Goal: Transaction & Acquisition: Purchase product/service

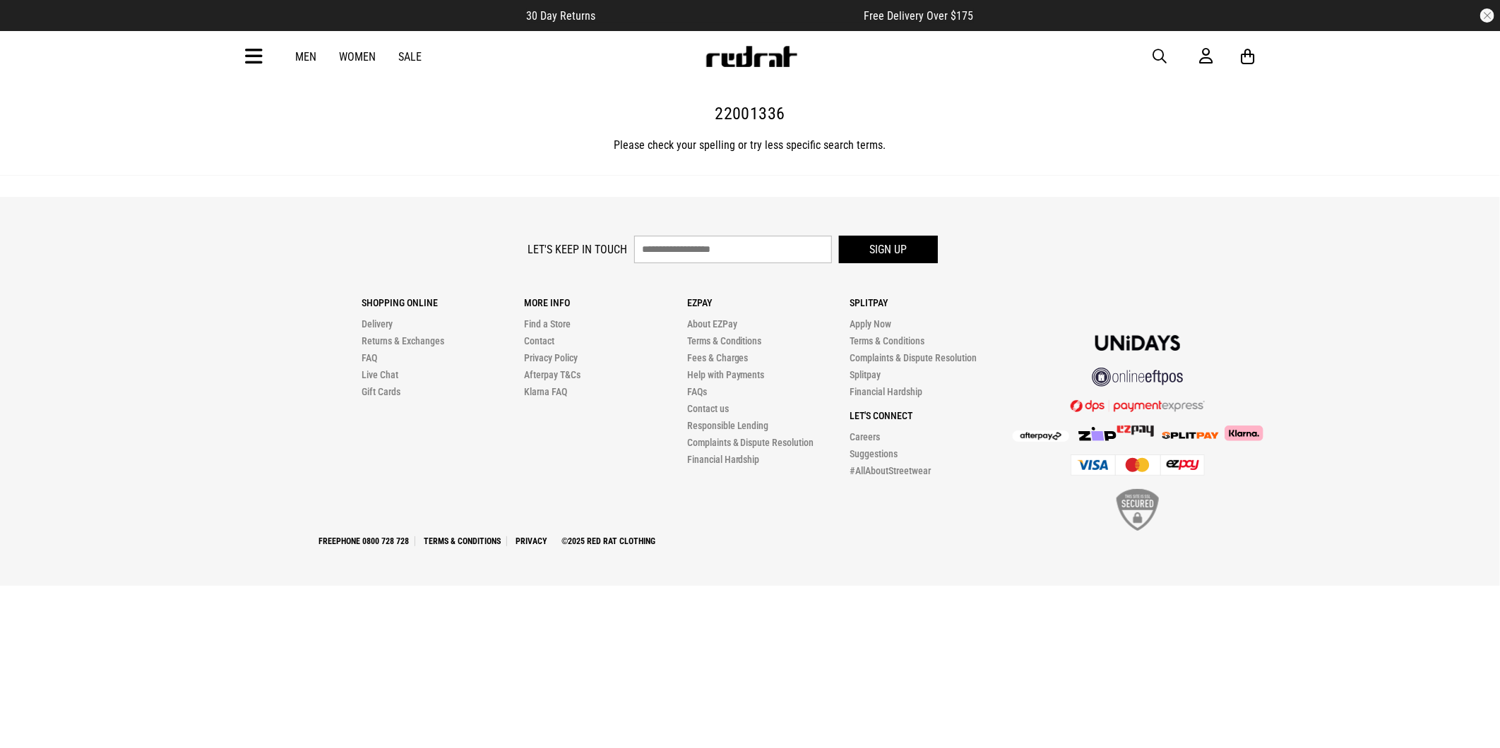
click at [785, 60] on img at bounding box center [751, 56] width 93 height 21
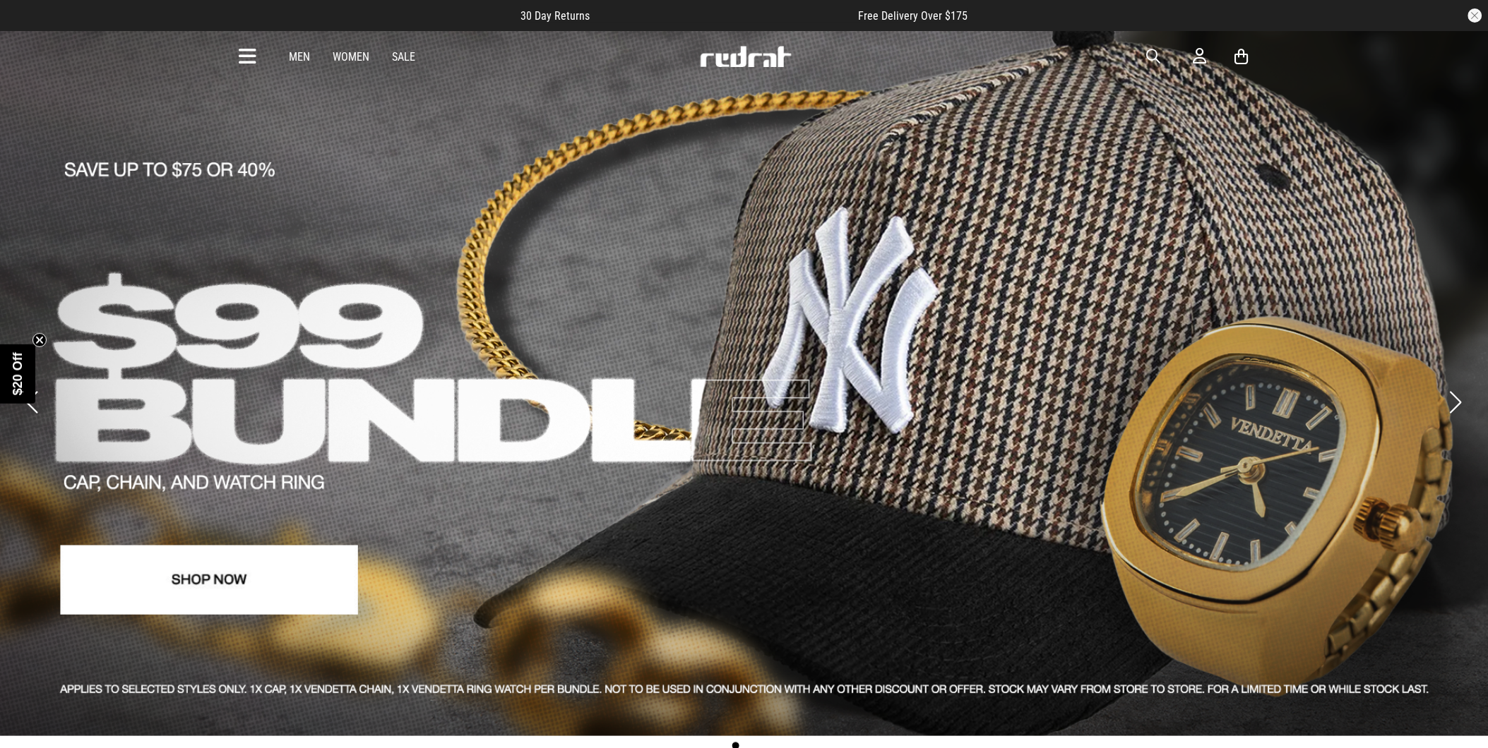
click at [245, 52] on icon at bounding box center [248, 56] width 18 height 23
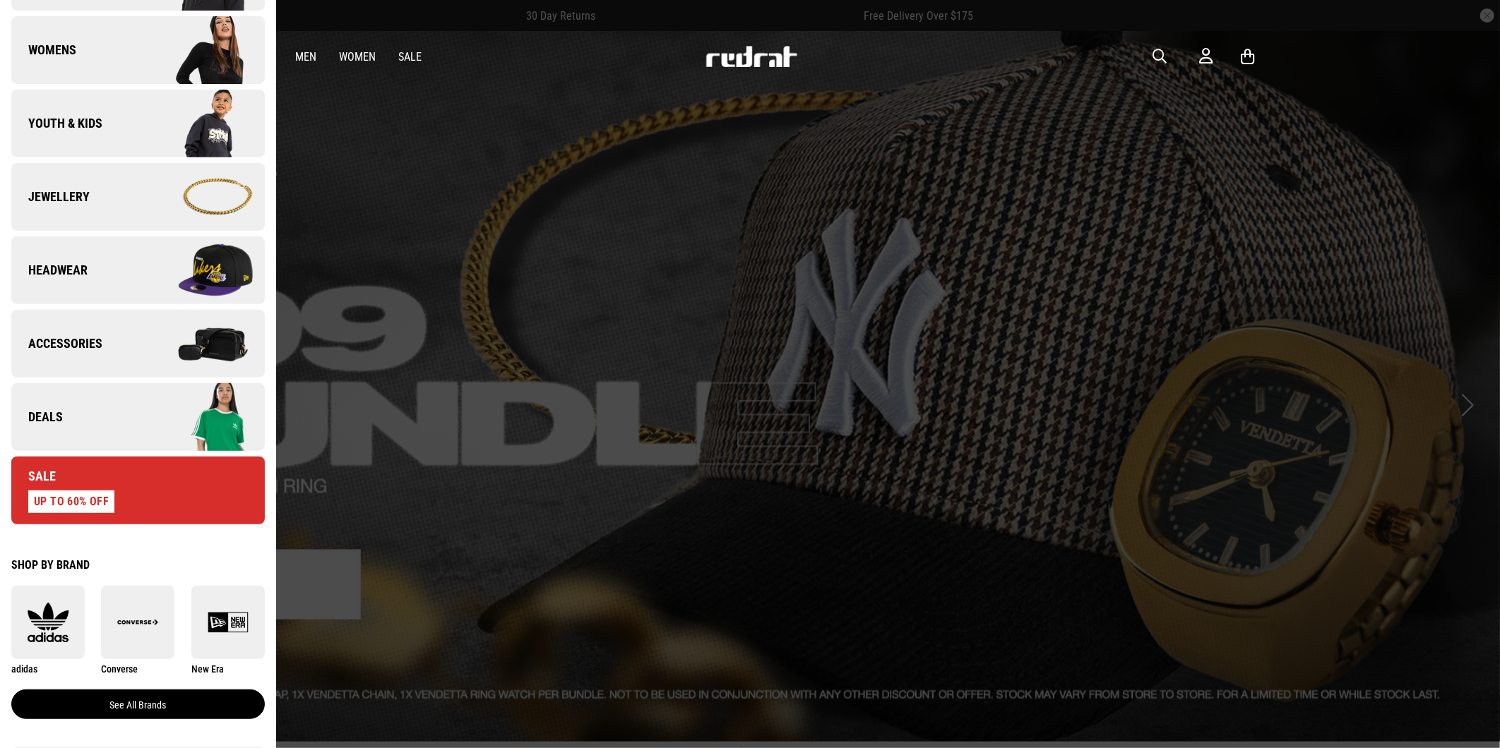
scroll to position [470, 0]
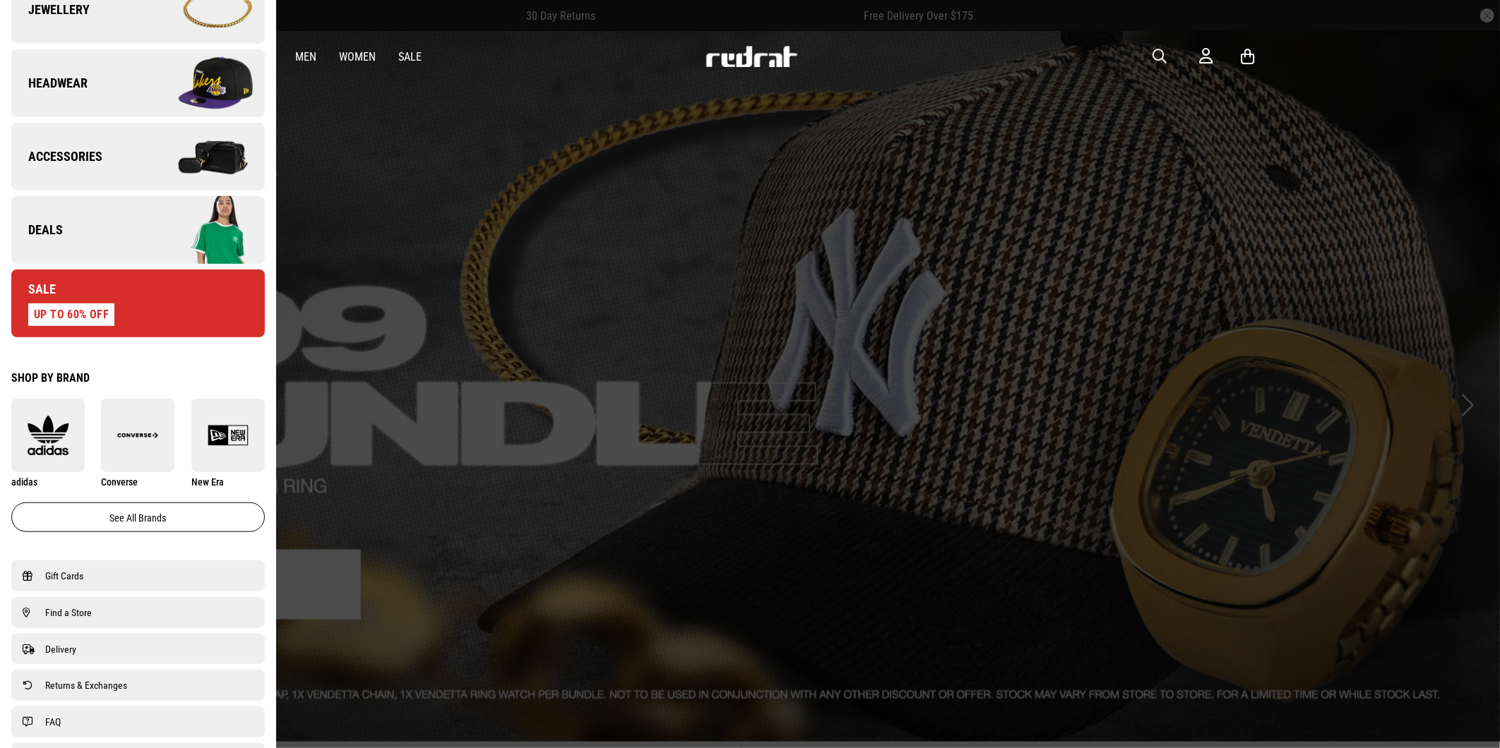
click at [88, 233] on link "Deals" at bounding box center [137, 230] width 253 height 68
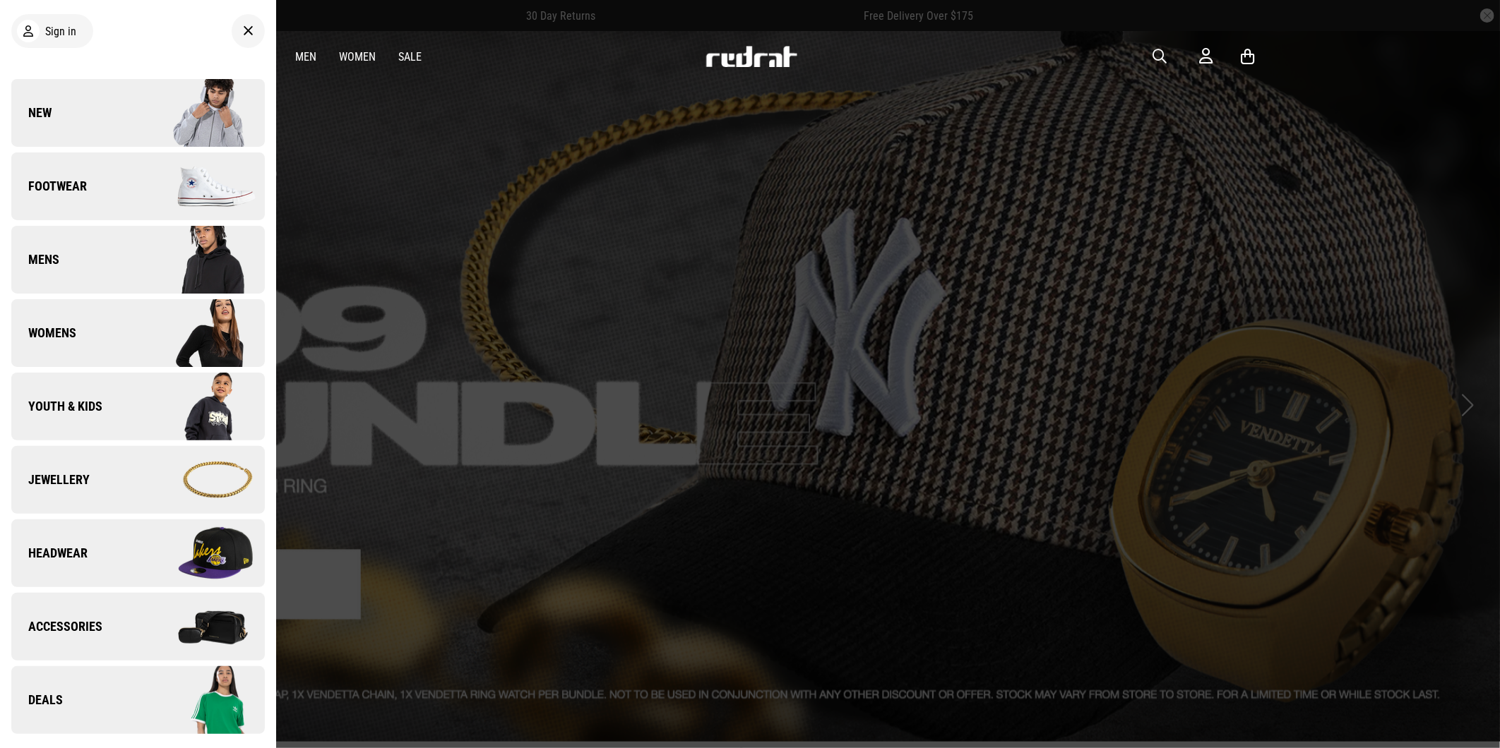
scroll to position [0, 0]
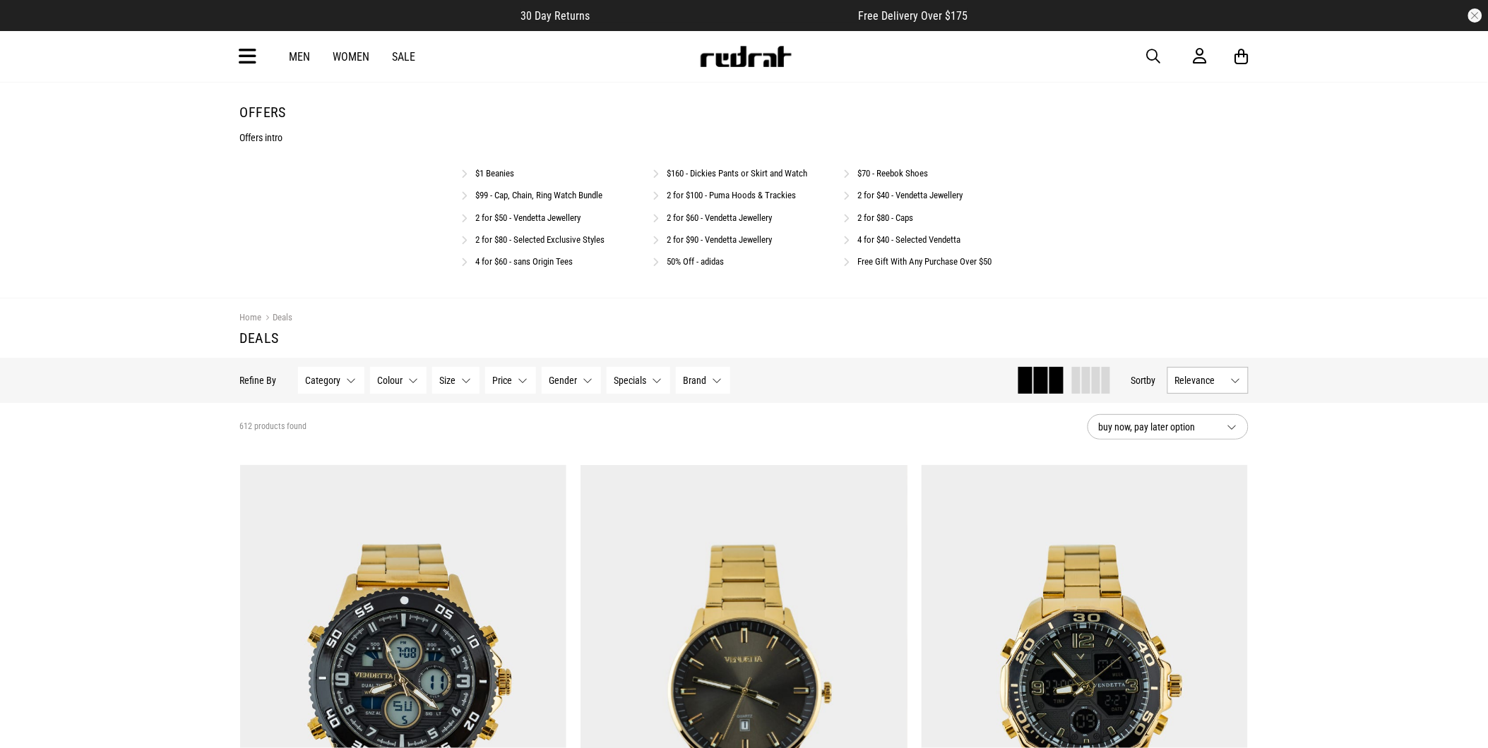
click at [251, 59] on icon at bounding box center [248, 56] width 18 height 23
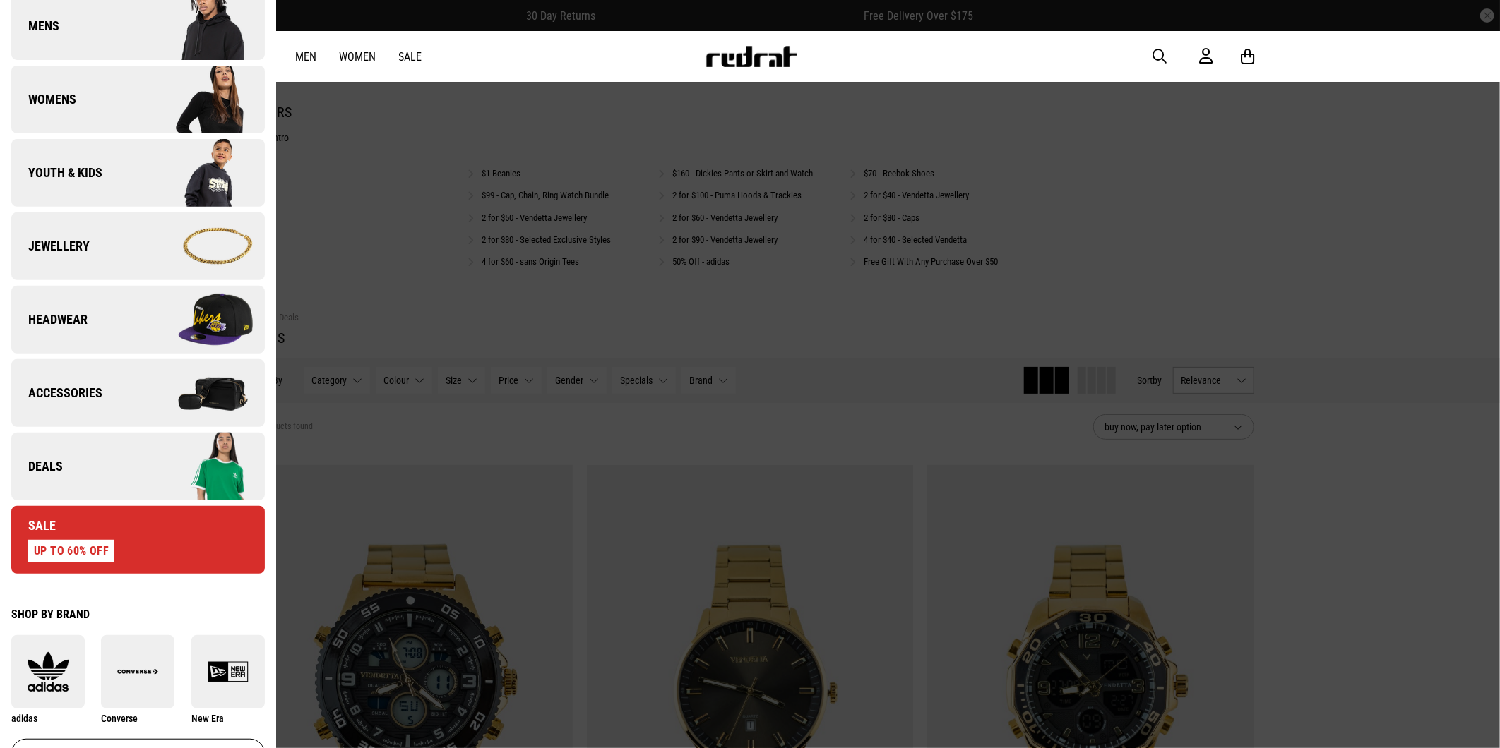
scroll to position [235, 0]
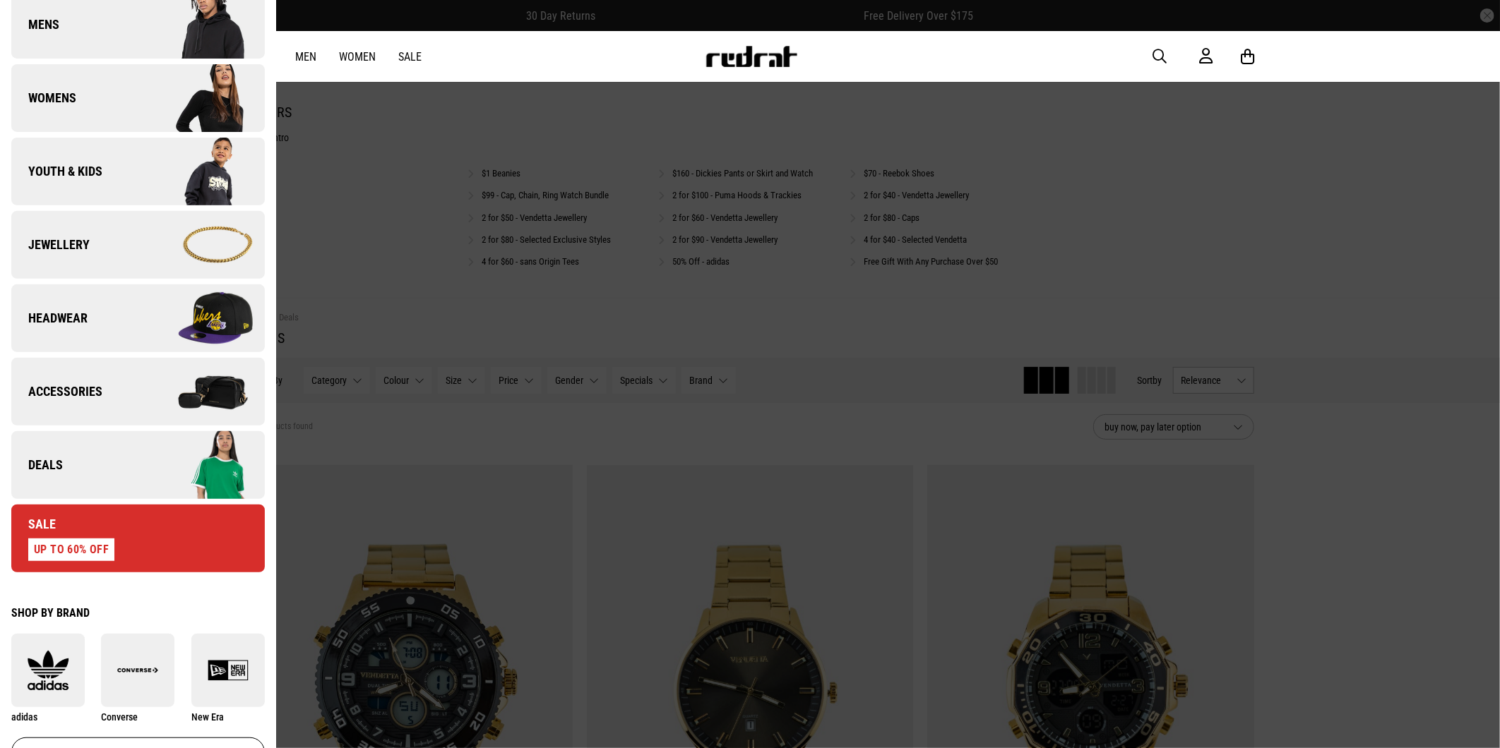
click at [76, 463] on link "Deals" at bounding box center [137, 465] width 253 height 68
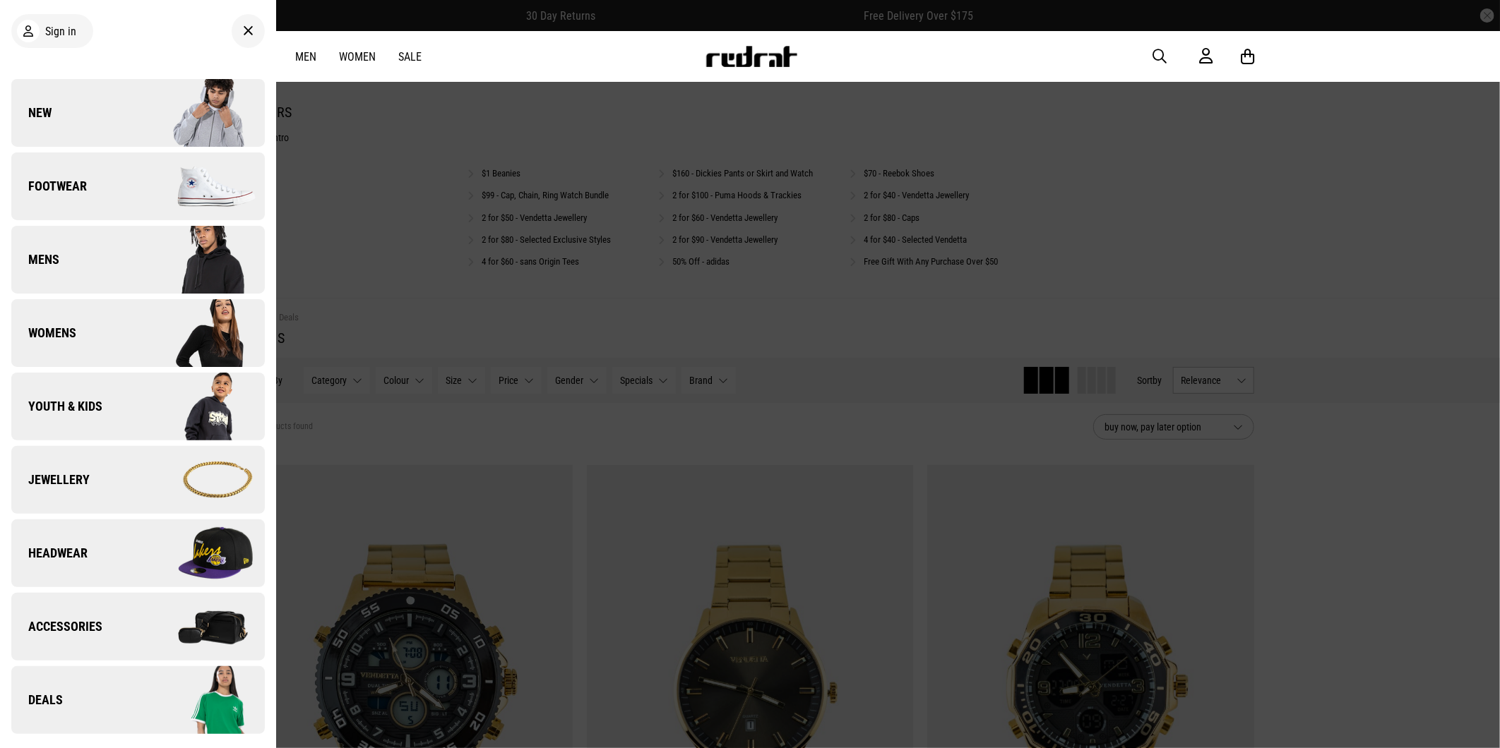
scroll to position [0, 0]
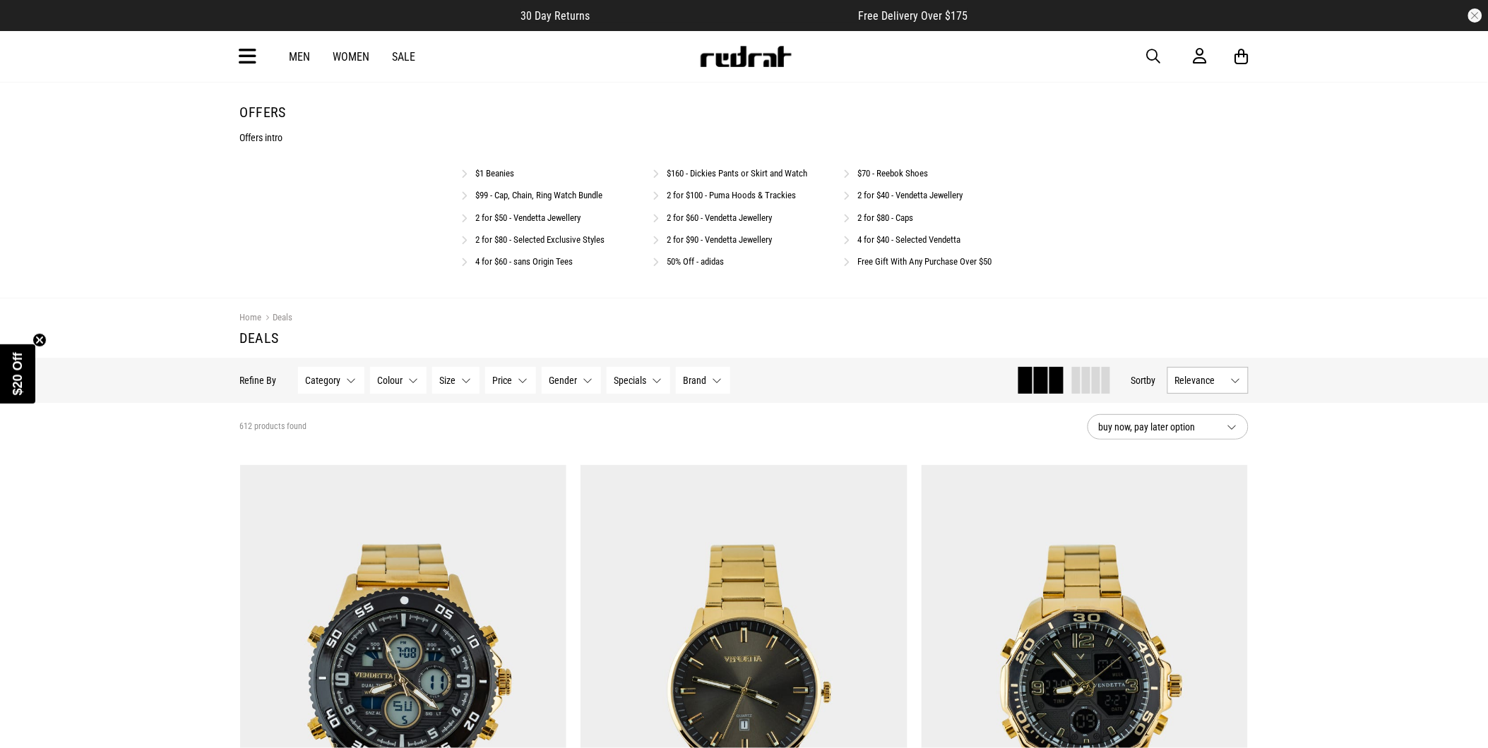
click at [527, 198] on link "$99 - Cap, Chain, Ring Watch Bundle" at bounding box center [539, 195] width 127 height 11
click at [581, 193] on link "$99 - Cap, Chain, Ring Watch Bundle" at bounding box center [539, 195] width 127 height 11
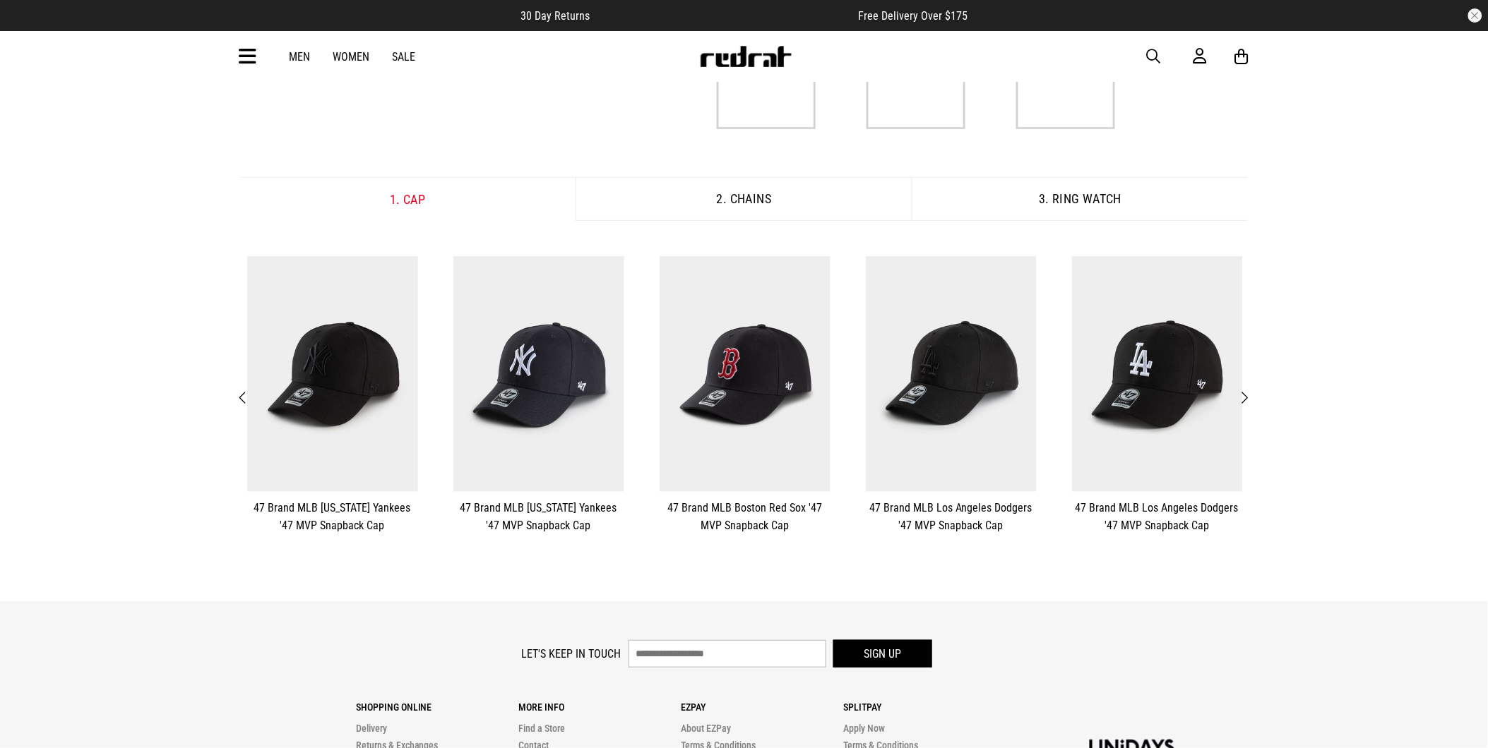
click at [1247, 390] on span "Next" at bounding box center [1244, 398] width 9 height 17
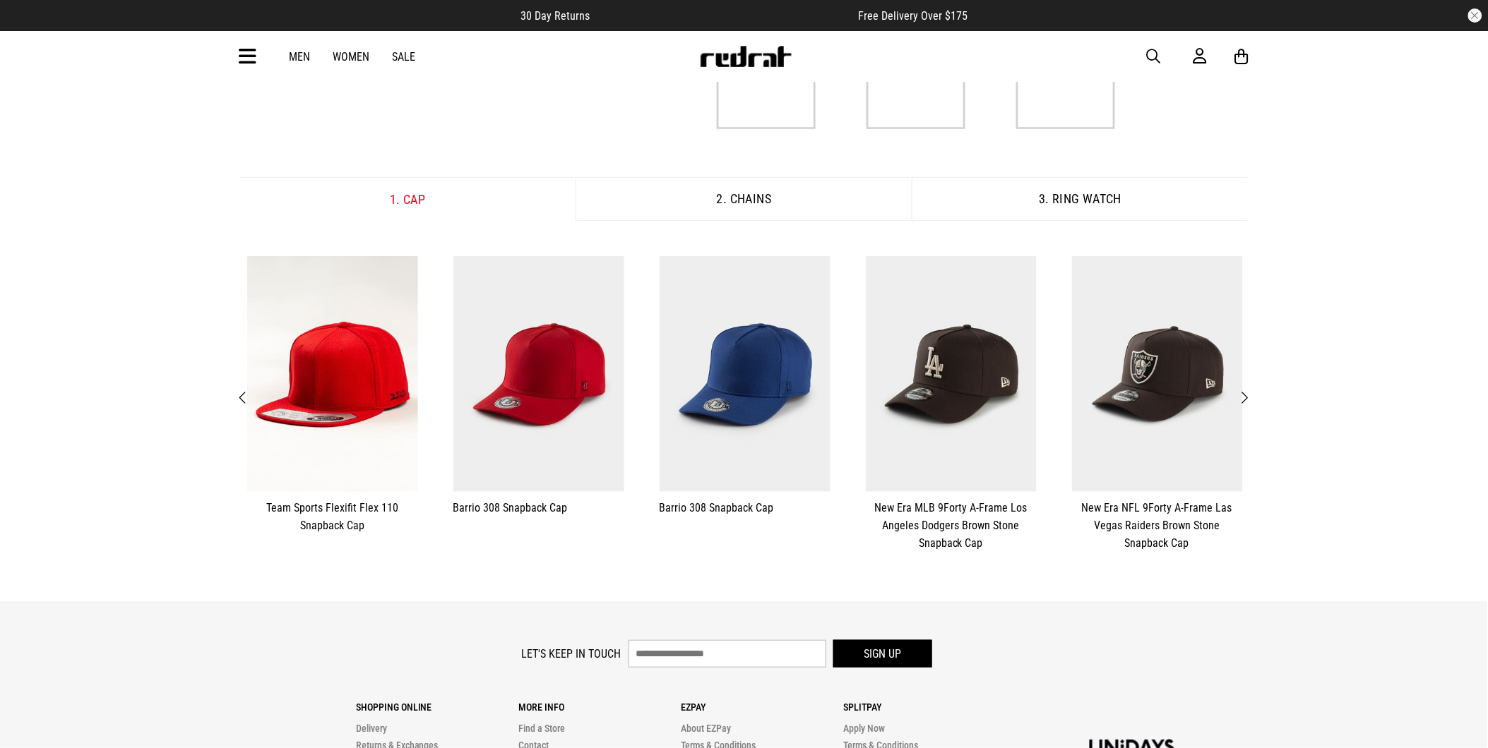
click at [1246, 393] on span "Next" at bounding box center [1244, 398] width 9 height 17
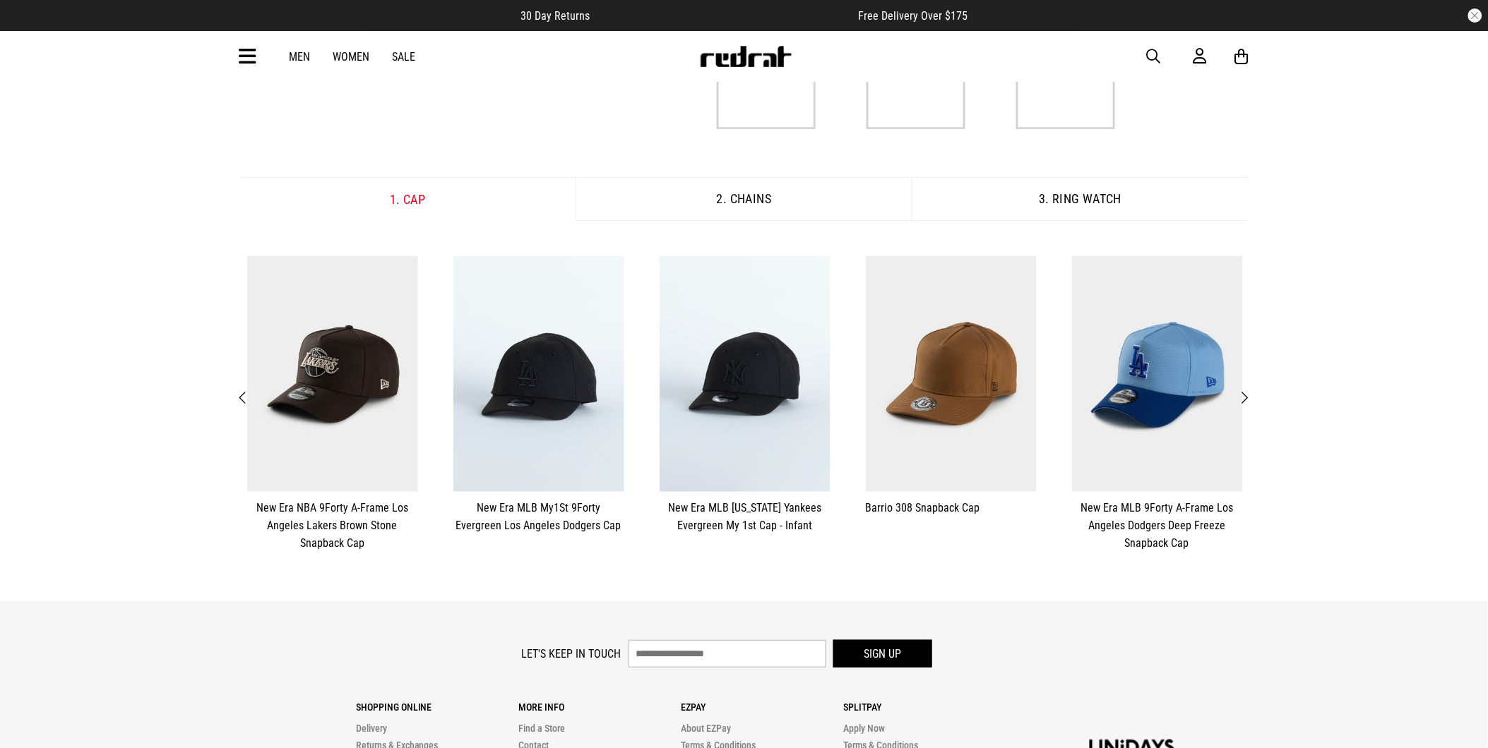
click at [1246, 393] on span "Next" at bounding box center [1244, 398] width 9 height 17
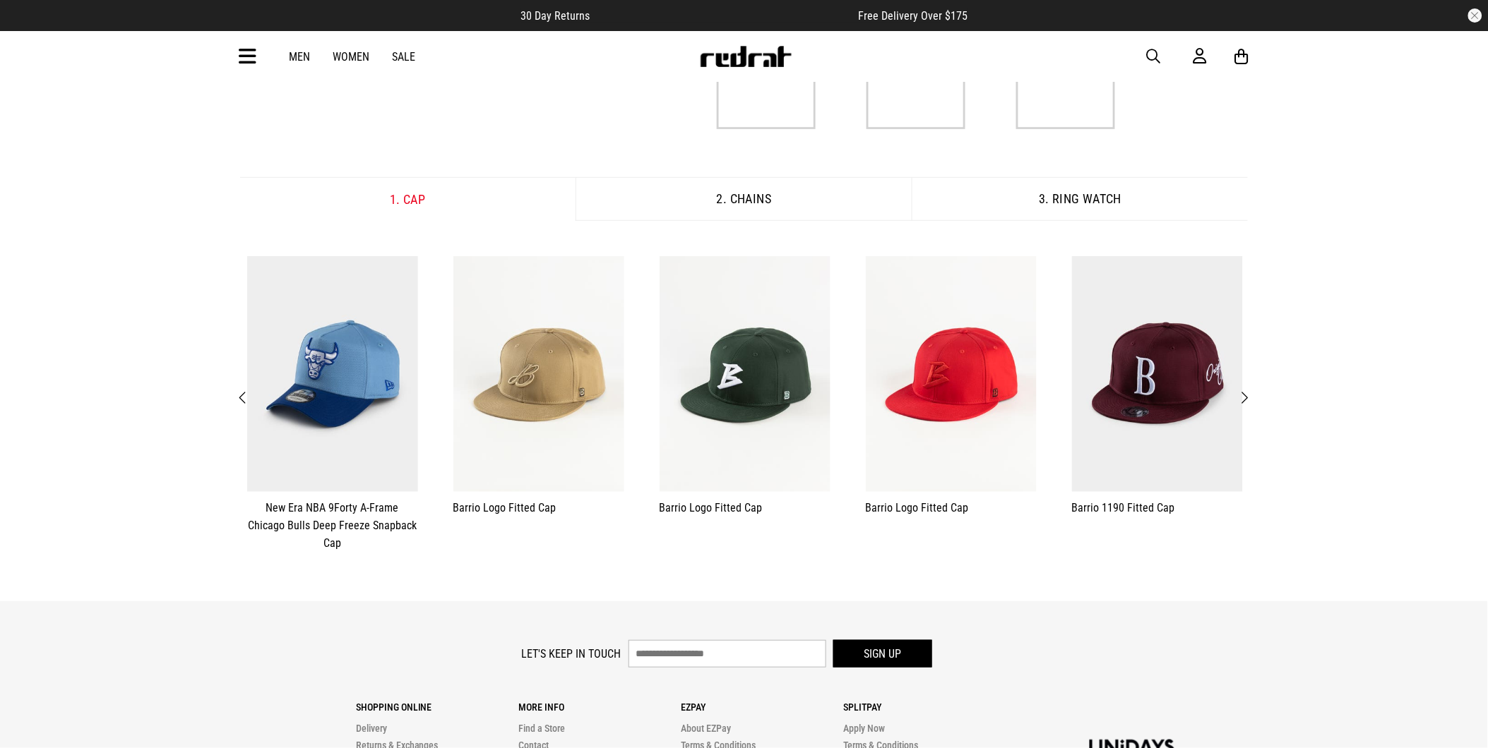
click at [1246, 393] on span "Next" at bounding box center [1244, 398] width 9 height 17
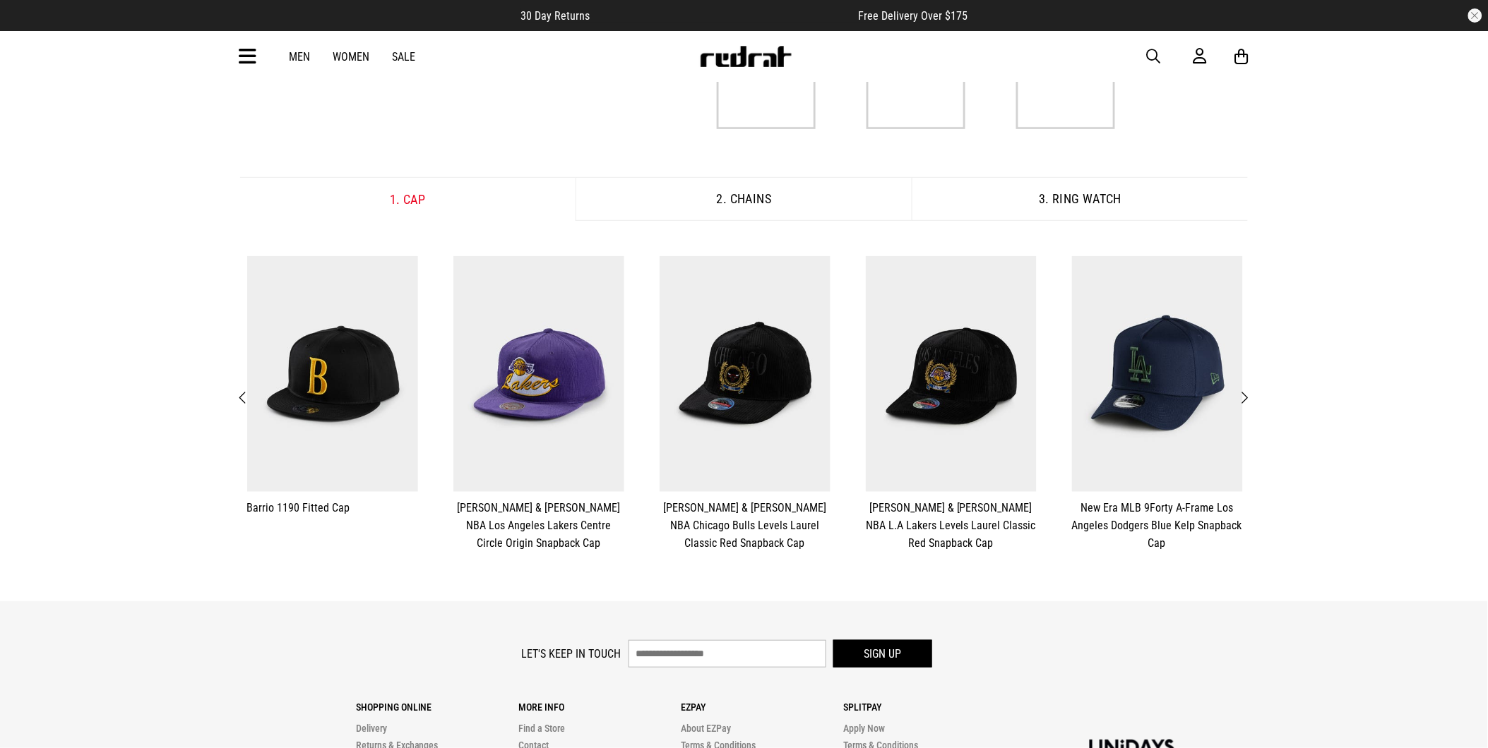
click at [1246, 393] on span "Next" at bounding box center [1244, 398] width 9 height 17
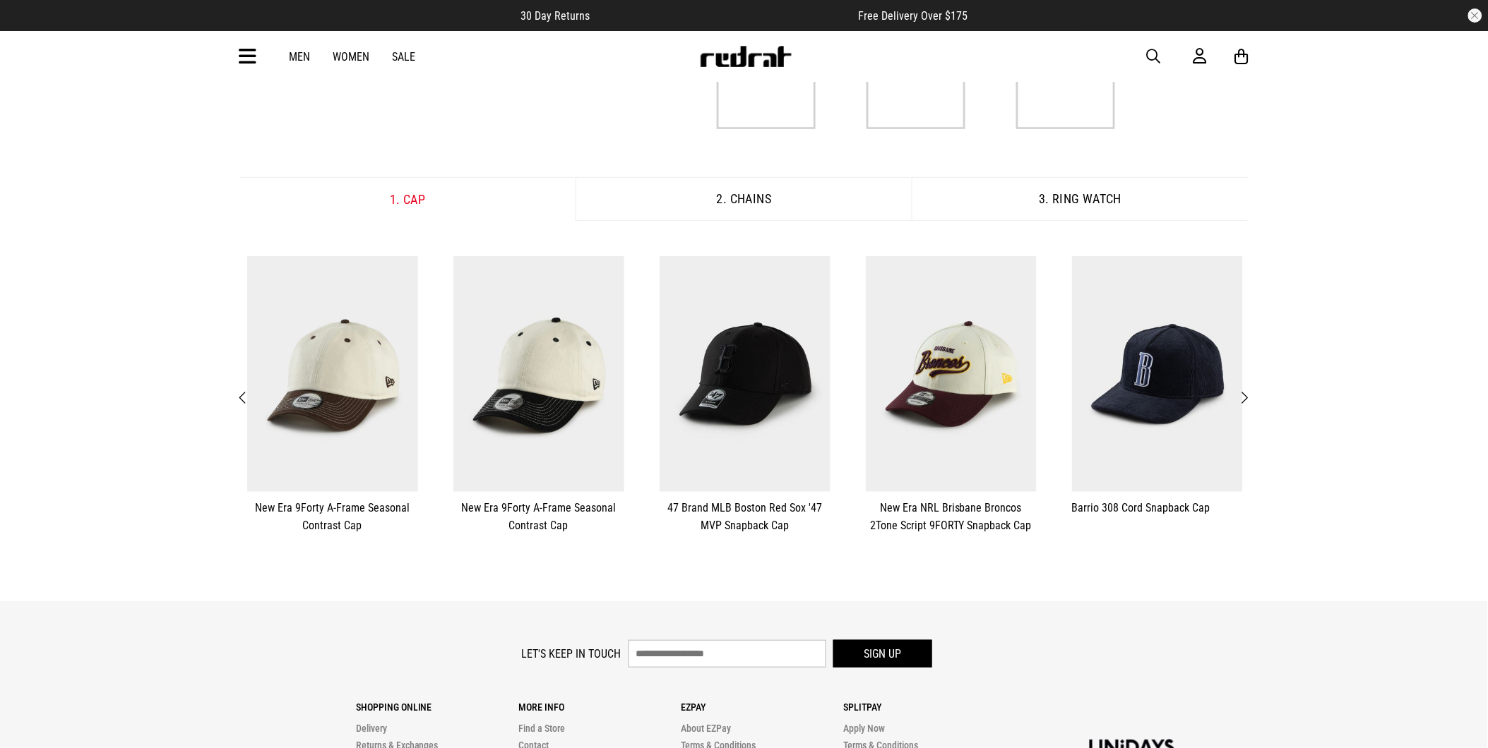
click at [1246, 393] on span "Next" at bounding box center [1244, 398] width 9 height 17
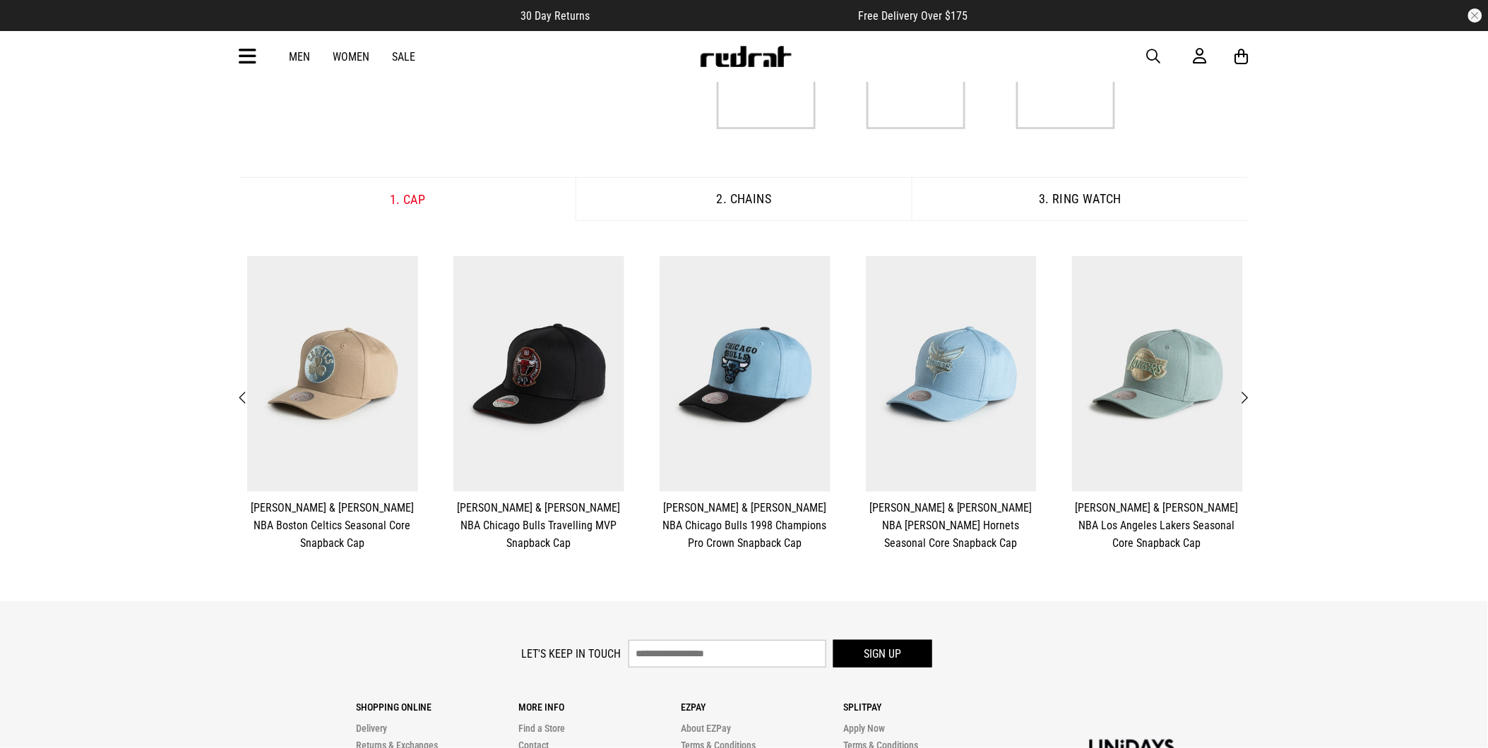
click at [1246, 393] on span "Next" at bounding box center [1244, 398] width 9 height 17
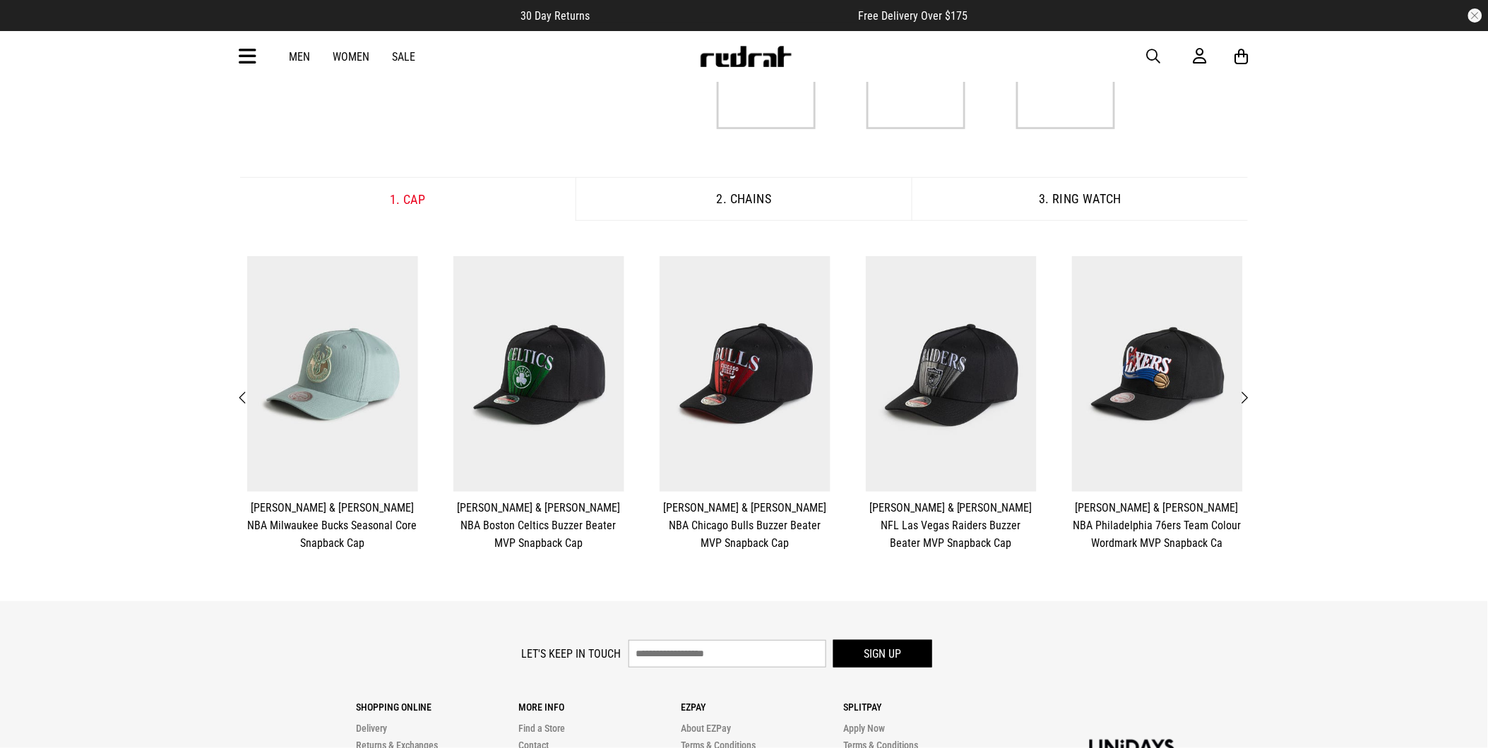
click at [1248, 396] on span "Next" at bounding box center [1244, 398] width 9 height 17
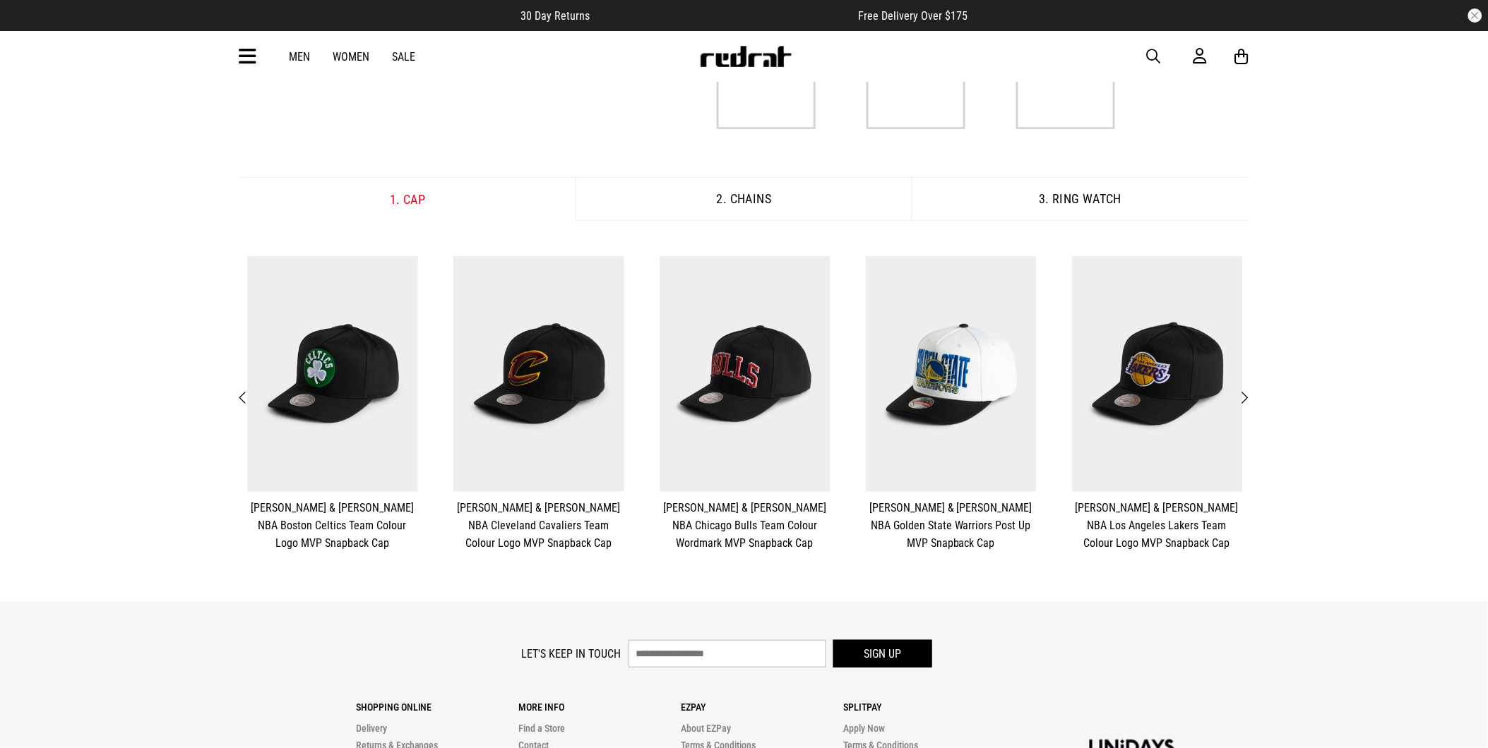
click at [1248, 396] on span "Next" at bounding box center [1244, 398] width 9 height 17
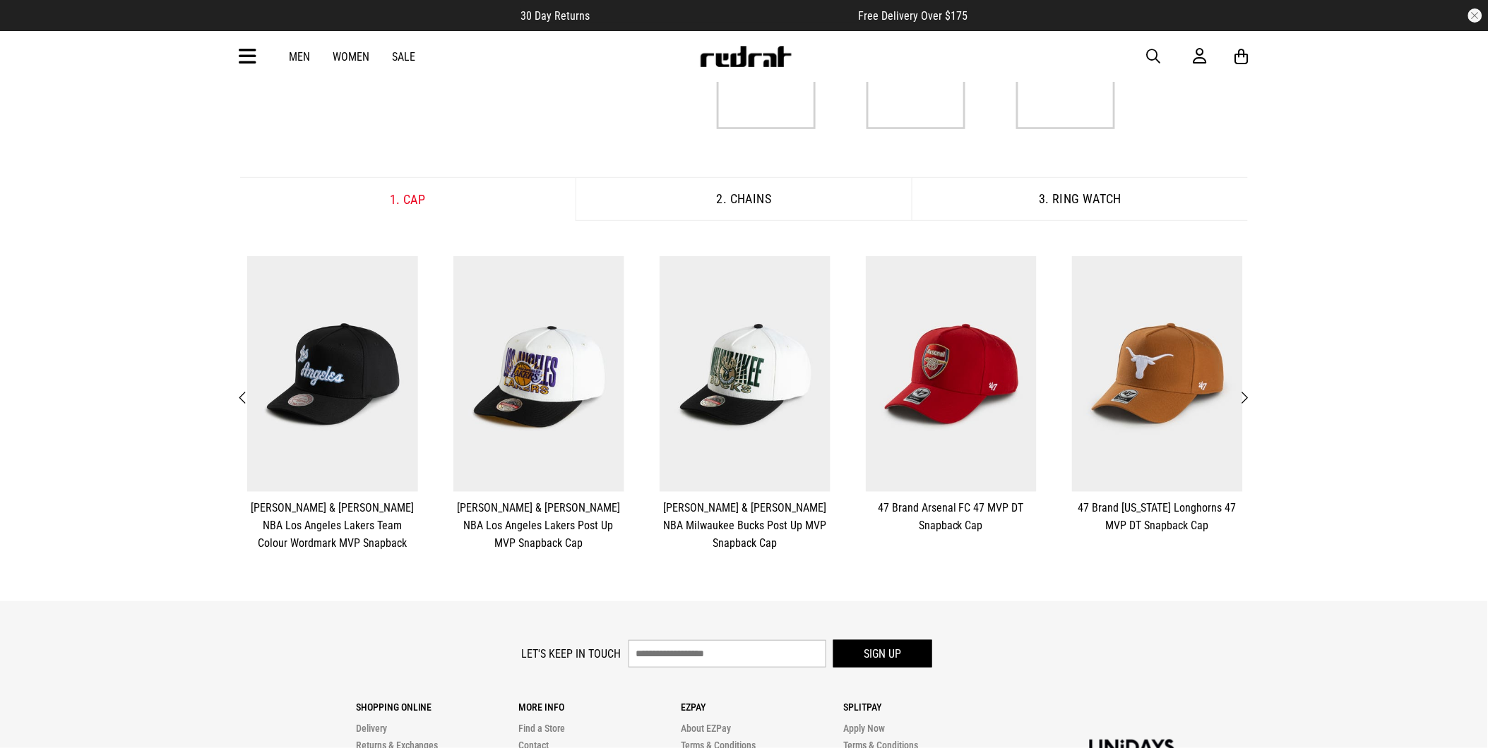
click at [1248, 396] on span "Next" at bounding box center [1244, 398] width 9 height 17
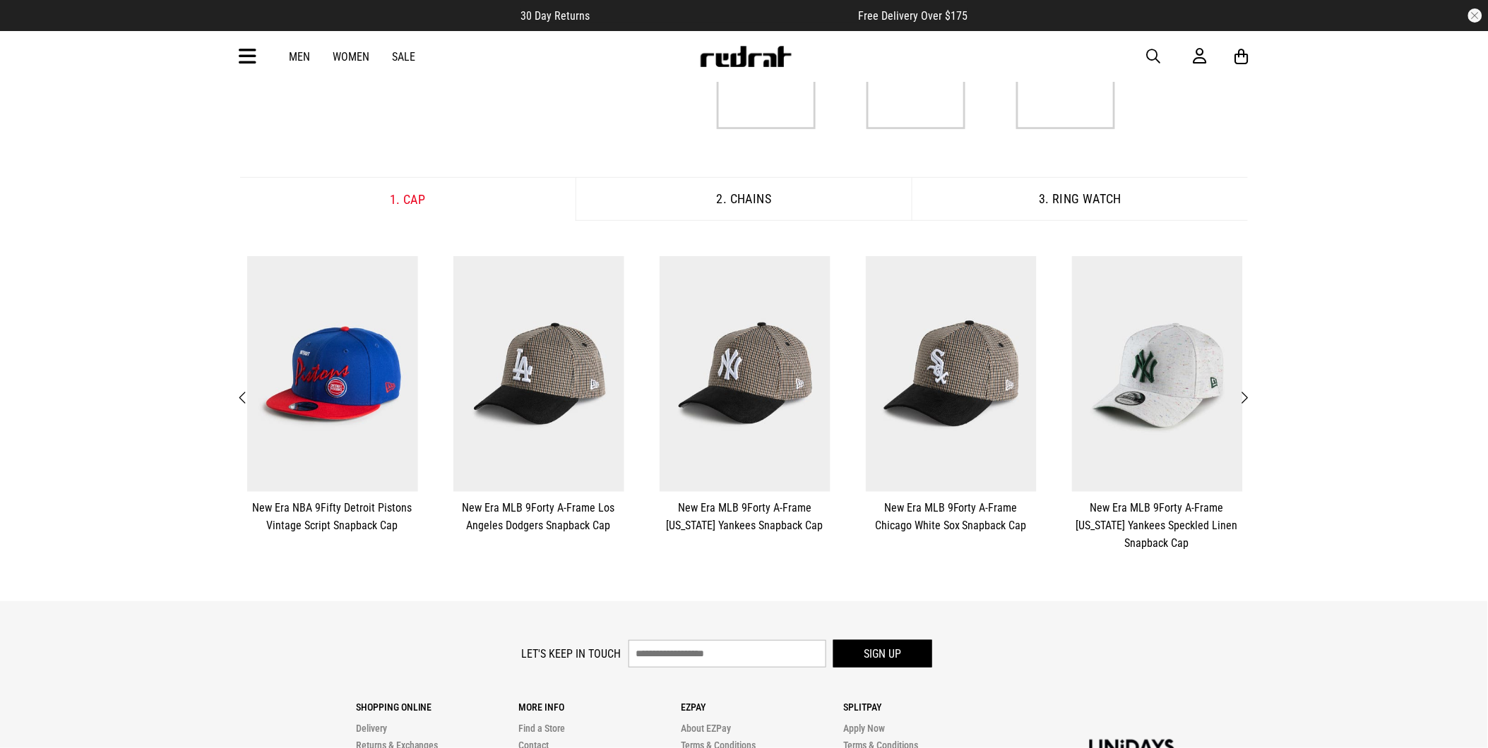
click at [1248, 396] on span "Next" at bounding box center [1244, 398] width 9 height 17
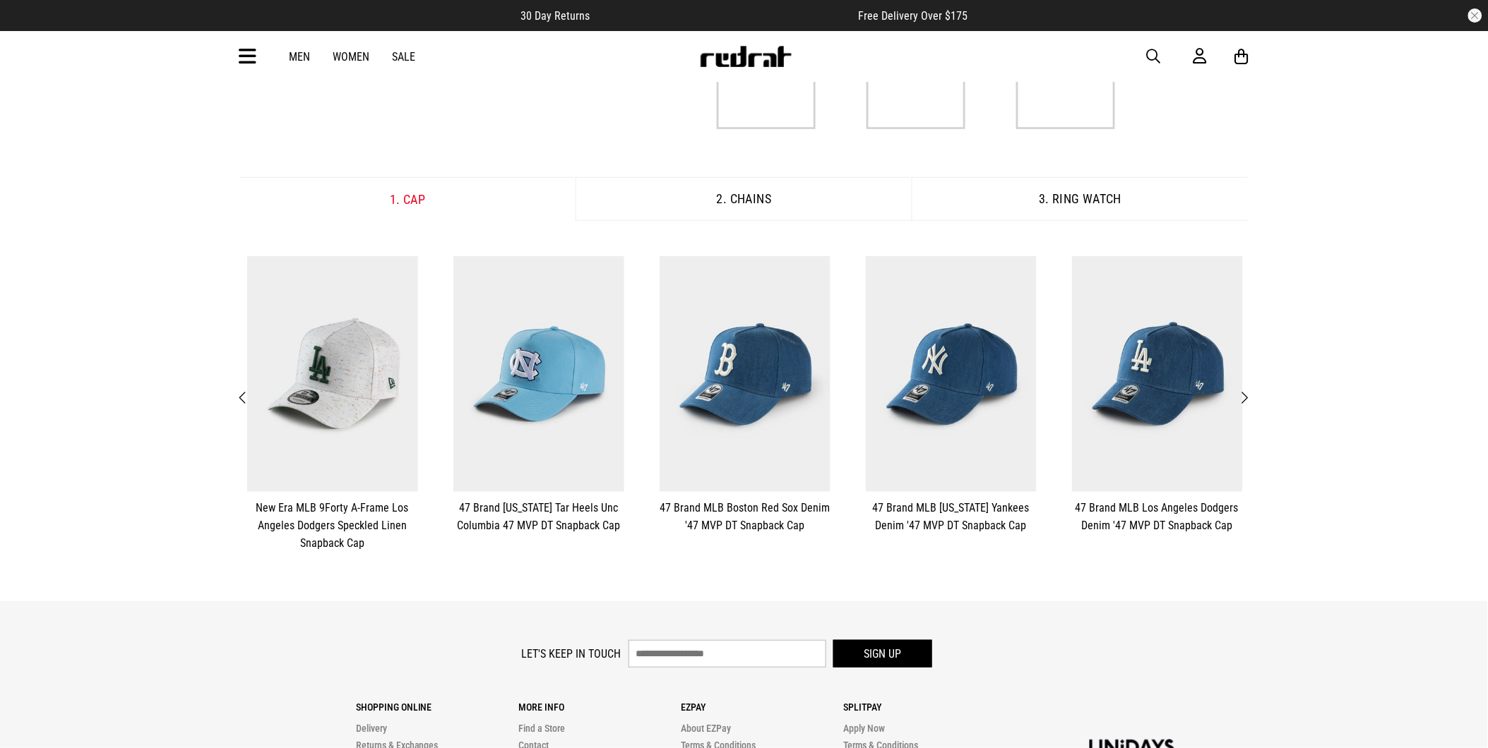
click at [1248, 396] on span "Next" at bounding box center [1244, 398] width 9 height 17
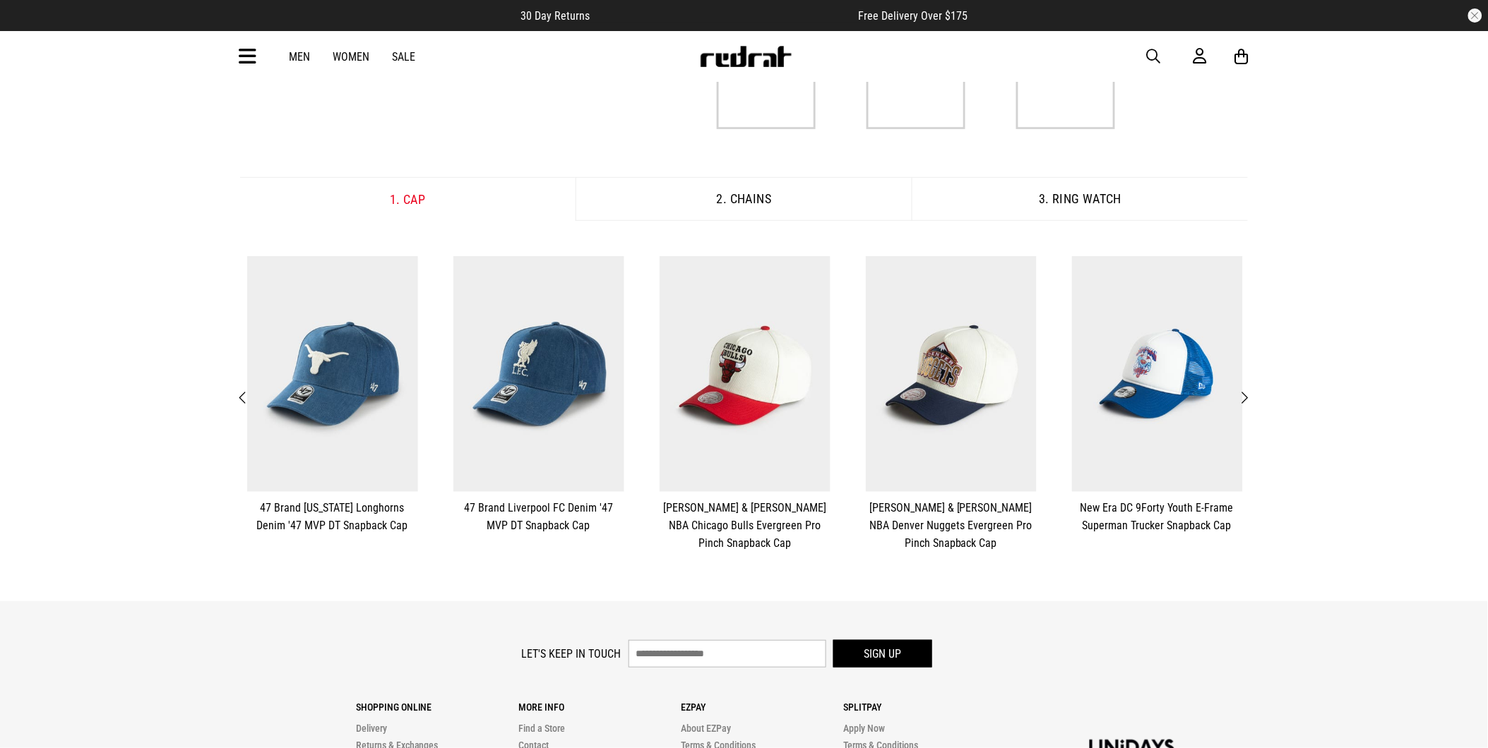
click at [1248, 396] on span "Next" at bounding box center [1244, 398] width 9 height 17
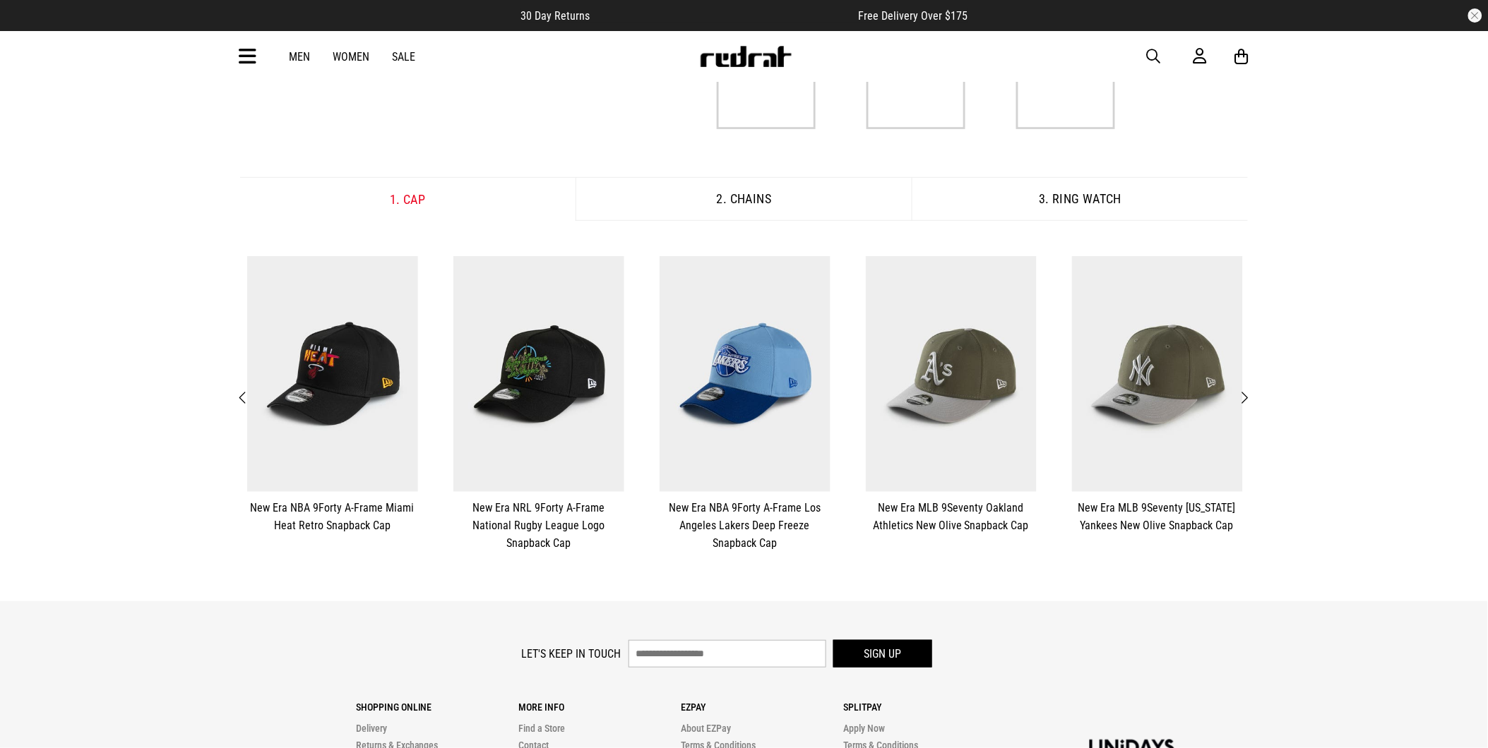
click at [1248, 396] on span "Next" at bounding box center [1244, 398] width 9 height 17
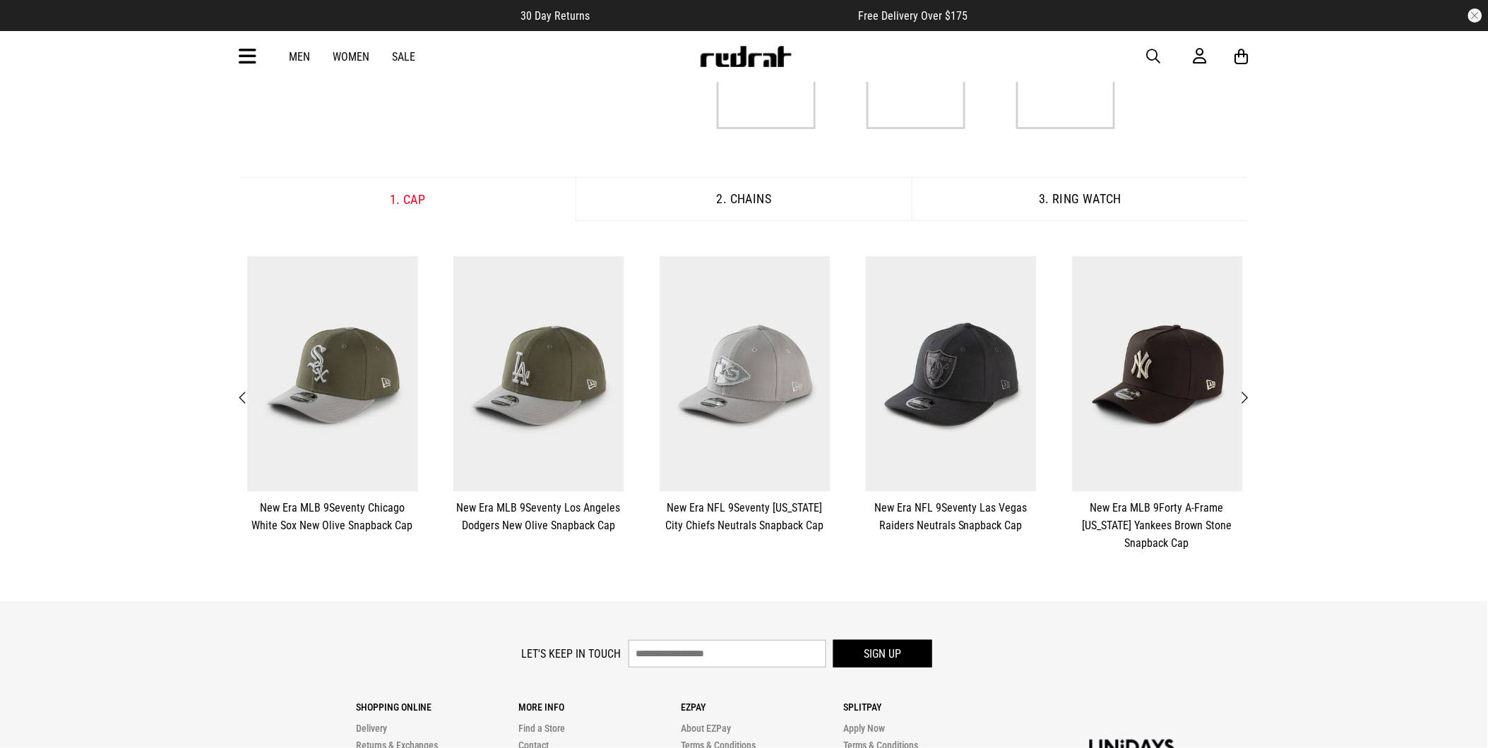
click at [1248, 396] on span "Next" at bounding box center [1244, 398] width 9 height 17
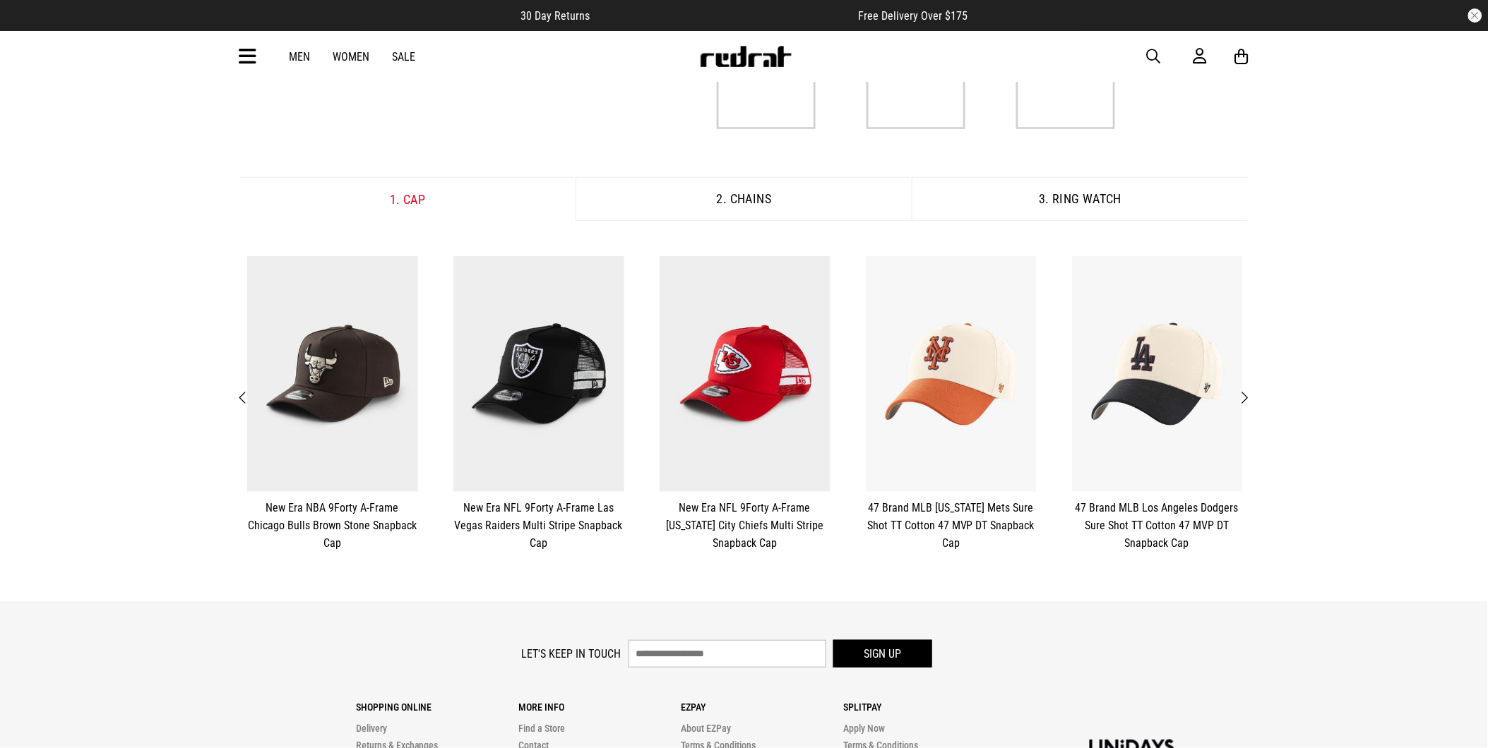
click at [1248, 396] on span "Next" at bounding box center [1244, 398] width 9 height 17
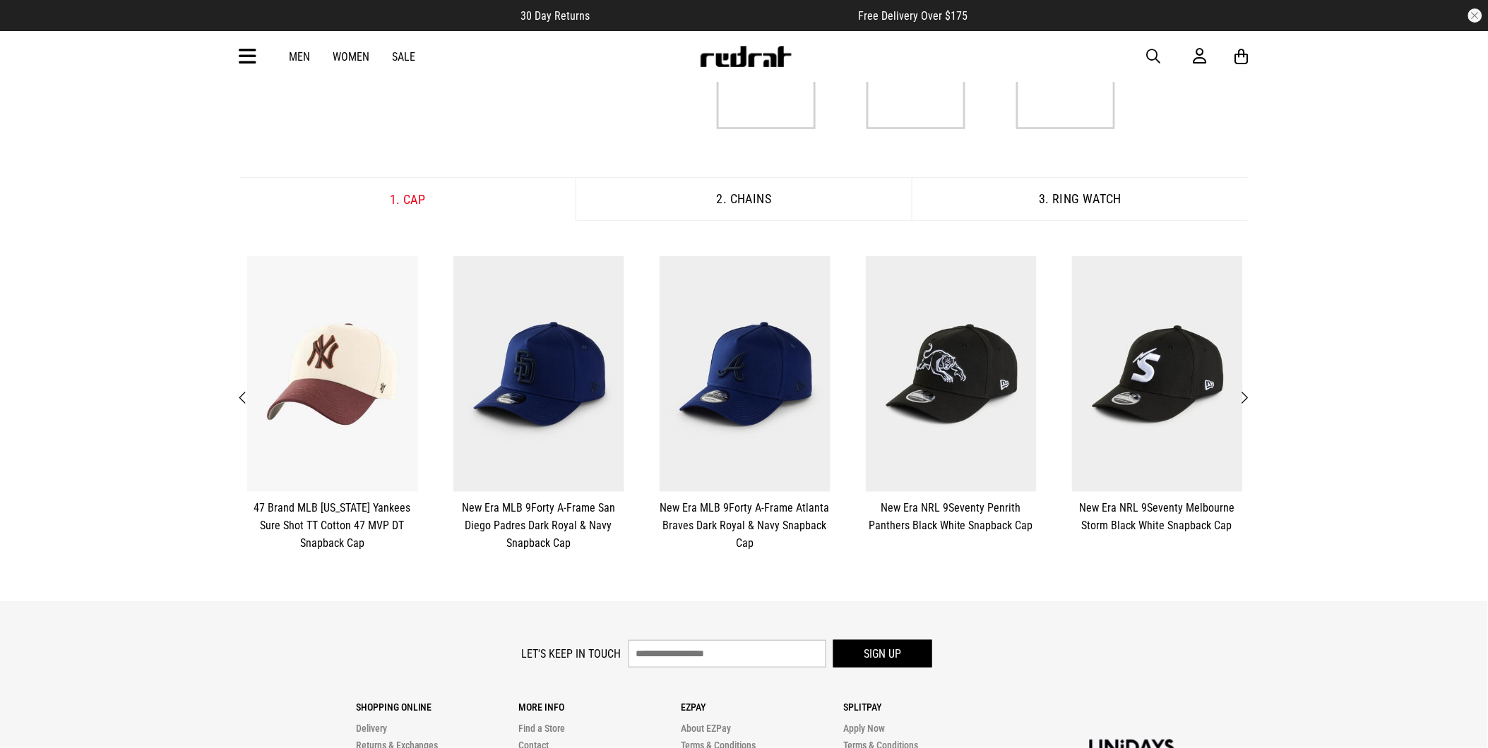
click at [492, 142] on div "Specials $99 - Cap, Chain, Ring Watch Bundle $99 - Cap, Chain, Ring Watch Bundl…" at bounding box center [744, 39] width 1031 height 230
click at [124, 228] on div "**********" at bounding box center [744, 262] width 1488 height 677
click at [1151, 56] on span "button" at bounding box center [1154, 56] width 14 height 17
